Goal: Task Accomplishment & Management: Use online tool/utility

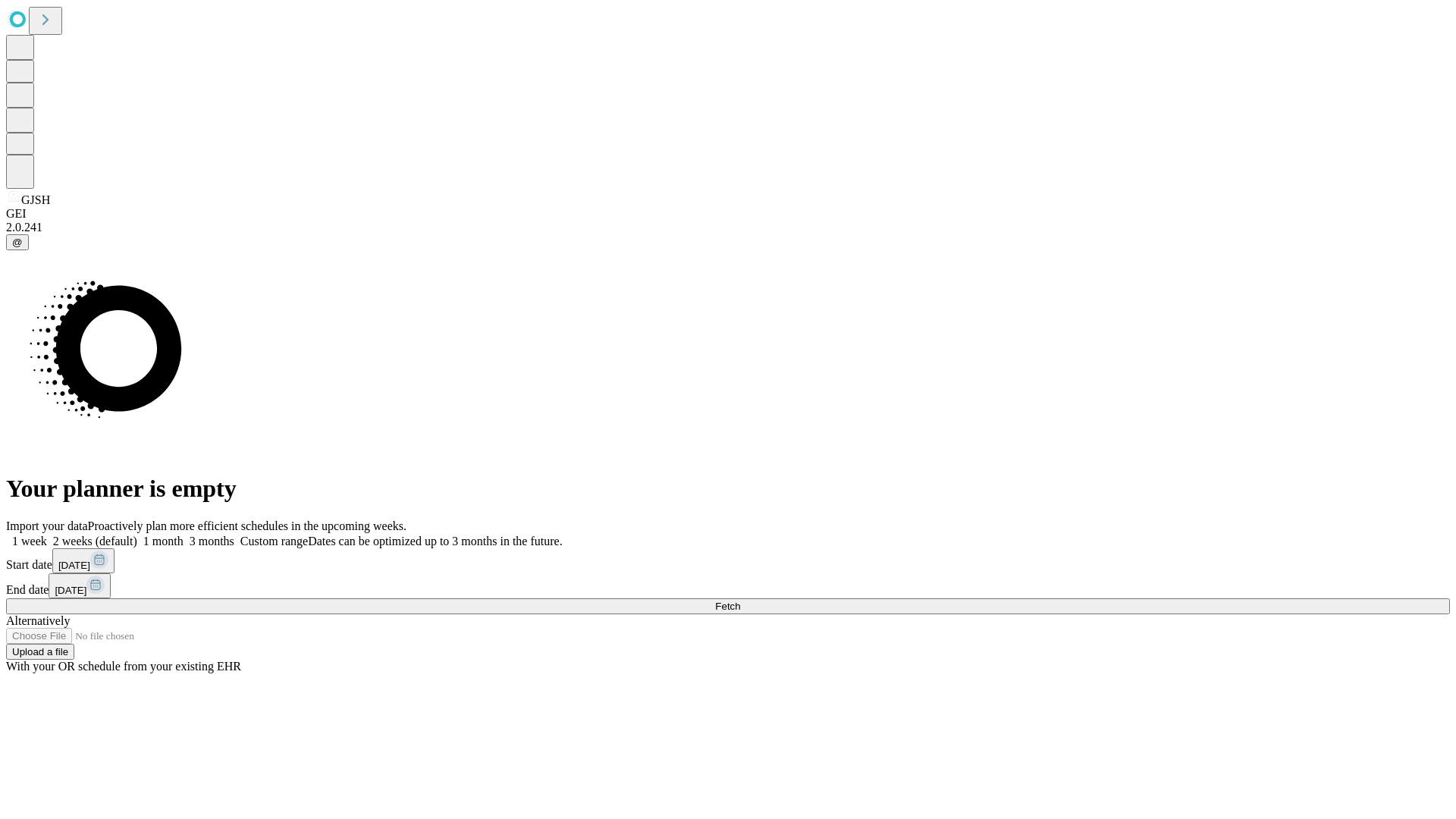
click at [740, 601] on span "Fetch" at bounding box center [728, 606] width 25 height 11
